Goal: Transaction & Acquisition: Purchase product/service

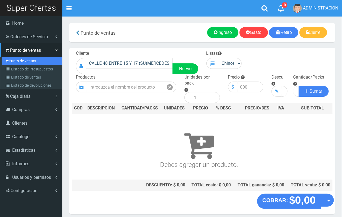
click at [6, 58] on link "Punto de ventas" at bounding box center [32, 61] width 60 height 8
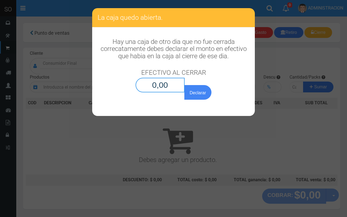
drag, startPoint x: 161, startPoint y: 86, endPoint x: 248, endPoint y: 83, distance: 86.9
click at [166, 86] on input "0,00" at bounding box center [160, 85] width 49 height 15
type input "0,01"
click at [184, 85] on button "Declarar" at bounding box center [197, 92] width 27 height 15
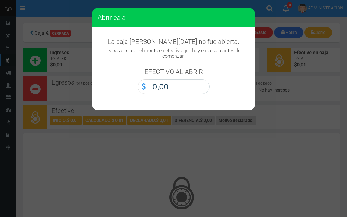
click at [182, 87] on input "0,00" at bounding box center [179, 86] width 60 height 15
type input "0,01"
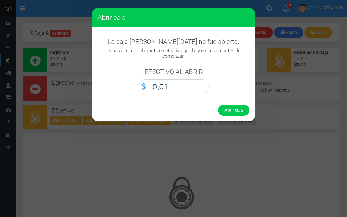
click at [218, 105] on button "Abrir caja" at bounding box center [233, 110] width 31 height 11
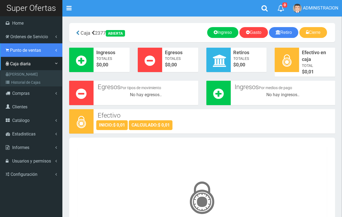
click at [16, 52] on span "Punto de ventas" at bounding box center [25, 50] width 31 height 5
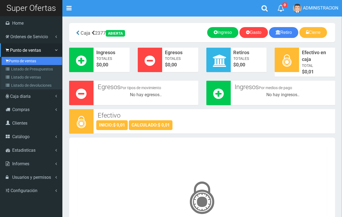
click at [20, 57] on link "Punto de ventas" at bounding box center [32, 61] width 60 height 8
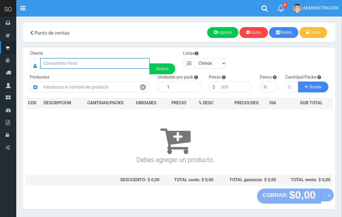
click at [96, 66] on input "text" at bounding box center [95, 63] width 110 height 11
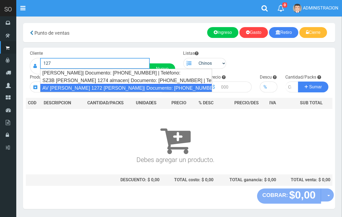
click at [98, 85] on div "AV SAN MARTIN 1272 ESCOBAR| Documento: 4156178617863 | Teléfono:" at bounding box center [126, 88] width 172 height 8
type input "AV SAN MARTIN 1272 ESCOBAR| Documento: 4156178617863 | Teléfono:"
select select
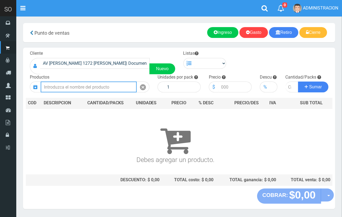
click at [100, 89] on input "text" at bounding box center [89, 87] width 96 height 11
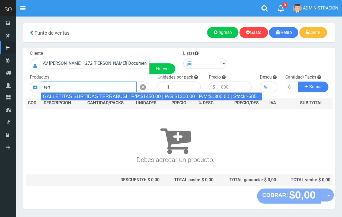
click at [103, 93] on div "GALLETITAS SURTIDAS TERRABUSI | P/P:$1450.00 | P/G:$1300.00 | P/M:$1300.00 | St…" at bounding box center [152, 97] width 222 height 8
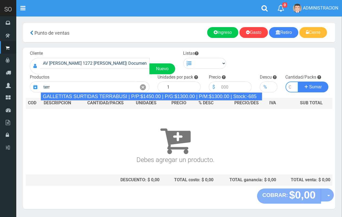
type input "GALLETITAS SURTIDAS TERRABUSI | P/P:$1450.00 | P/G:$1300.00 | P/M:$1300.00 | St…"
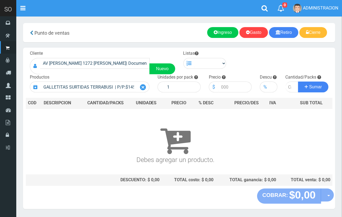
click at [139, 86] on div at bounding box center [143, 87] width 13 height 11
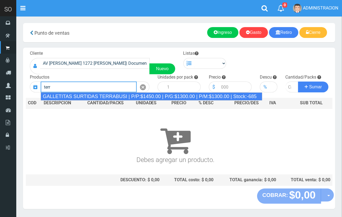
click at [134, 95] on div "GALLETITAS SURTIDAS TERRABUSI | P/P:$1450.00 | P/G:$1300.00 | P/M:$1300.00 | St…" at bounding box center [152, 97] width 222 height 8
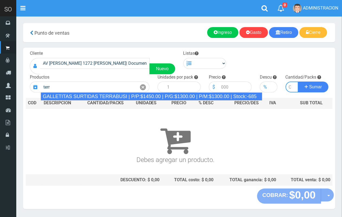
type input "GALLETITAS SURTIDAS TERRABUSI | P/P:$1450.00 | P/G:$1300.00 | P/M:$1300.00 | St…"
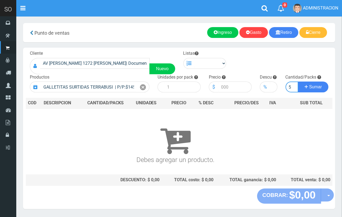
scroll to position [0, 1]
type input "5"
click at [298, 82] on button "Sumar" at bounding box center [313, 87] width 30 height 11
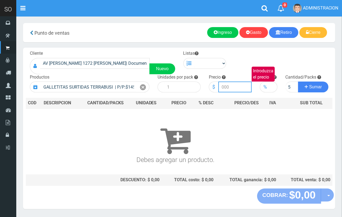
scroll to position [0, 0]
click at [212, 64] on select "Chinos . ." at bounding box center [210, 63] width 31 height 11
select select "1"
click at [195, 58] on select "Chinos . ." at bounding box center [210, 63] width 31 height 11
click at [139, 91] on div at bounding box center [143, 87] width 13 height 11
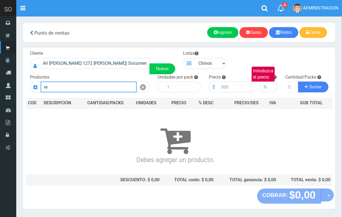
type input "r"
type input "y"
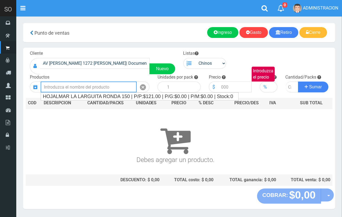
type input "r"
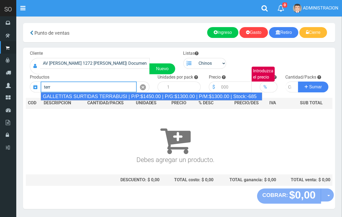
click at [93, 97] on div "GALLETITAS SURTIDAS TERRABUSI | P/P:$1450.00 | P/G:$1300.00 | P/M:$1300.00 | St…" at bounding box center [152, 97] width 222 height 8
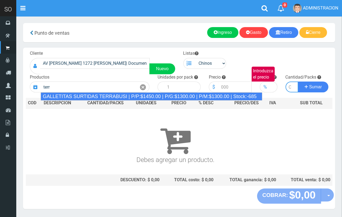
type input "GALLETITAS SURTIDAS TERRABUSI | P/P:$1450.00 | P/G:$1300.00 | P/M:$1300.00 | St…"
type input "20"
type input "1450.00"
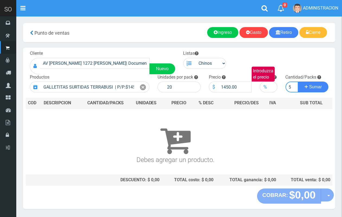
scroll to position [0, 1]
type input "5"
click at [298, 82] on button "Sumar" at bounding box center [313, 87] width 30 height 11
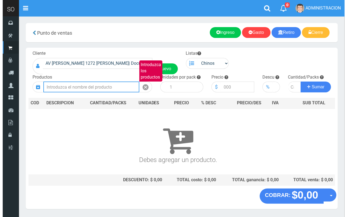
scroll to position [0, 0]
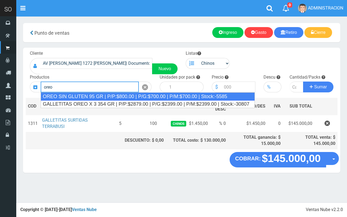
click at [103, 96] on div "OREO SIN GLUTEN 95 GR | P/P:$800.00 | P/G:$700.00 | P/M:$700.00 | Stock:-5585" at bounding box center [148, 97] width 214 height 8
type input "OREO SIN GLUTEN 95 GR | P/P:$800.00 | P/G:$700.00 | P/M:$700.00 | Stock:-5585"
type input "24"
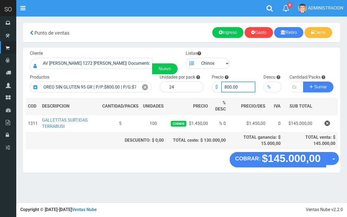
click at [227, 85] on input "800.00" at bounding box center [238, 87] width 34 height 11
type input "700.00"
click at [291, 87] on input "number" at bounding box center [297, 87] width 14 height 11
type input "5"
click at [303, 82] on button "Sumar" at bounding box center [318, 87] width 30 height 11
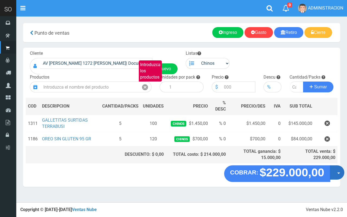
drag, startPoint x: 338, startPoint y: 173, endPoint x: 332, endPoint y: 185, distance: 13.0
click at [338, 174] on span "button" at bounding box center [338, 174] width 3 height 2
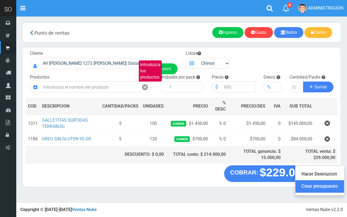
click at [331, 185] on link "Crear presupuesto" at bounding box center [320, 187] width 49 height 12
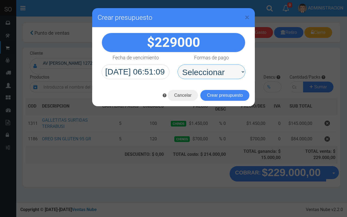
drag, startPoint x: 211, startPoint y: 69, endPoint x: 210, endPoint y: 77, distance: 7.6
click at [211, 69] on select "Seleccionar Efectivo Tarjeta de Crédito Depósito Débito" at bounding box center [212, 72] width 68 height 15
select select "Efectivo"
click at [178, 65] on select "Seleccionar Efectivo Tarjeta de Crédito Depósito Débito" at bounding box center [212, 72] width 68 height 15
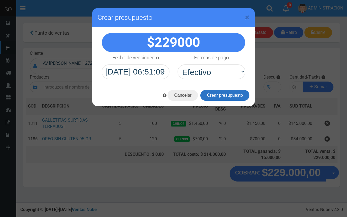
drag, startPoint x: 208, startPoint y: 94, endPoint x: 235, endPoint y: 95, distance: 26.9
click at [208, 94] on button "Crear presupuesto" at bounding box center [224, 95] width 49 height 11
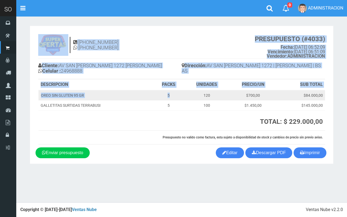
drag, startPoint x: 33, startPoint y: 56, endPoint x: 183, endPoint y: 90, distance: 154.1
click at [183, 90] on section "[PHONE_NUMBER] [PHONE_NUMBER] PRESUPUESTO (#4033) Fecha: [DATE] 06:52:09 Vencim…" at bounding box center [182, 95] width 304 height 138
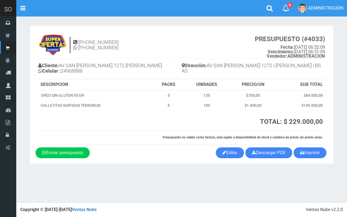
click at [139, 120] on th at bounding box center [112, 121] width 146 height 20
